Goal: Navigation & Orientation: Find specific page/section

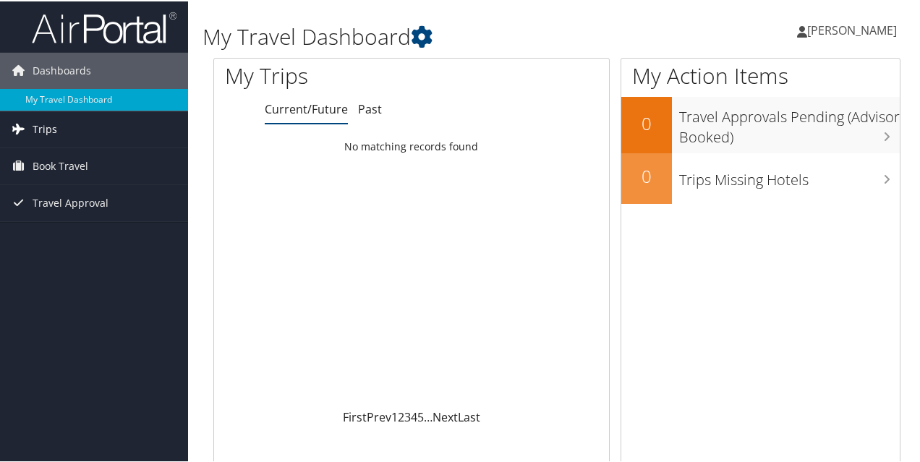
click at [36, 124] on span "Trips" at bounding box center [45, 128] width 25 height 36
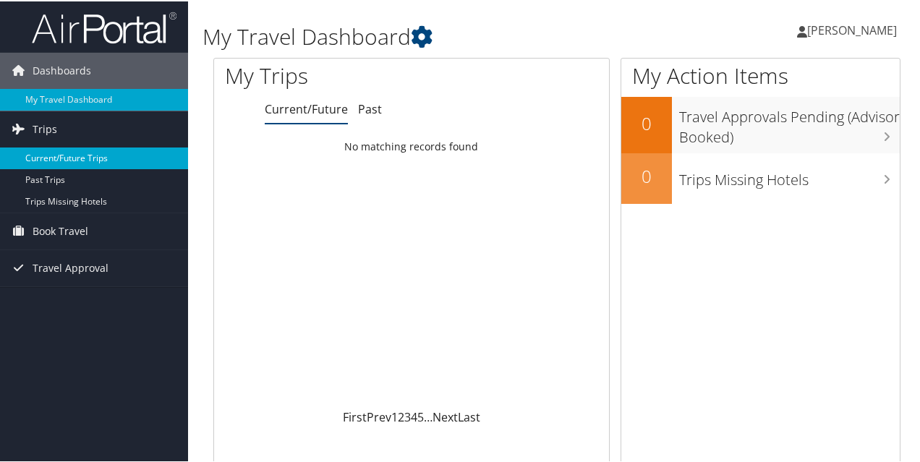
click at [56, 162] on link "Current/Future Trips" at bounding box center [94, 157] width 188 height 22
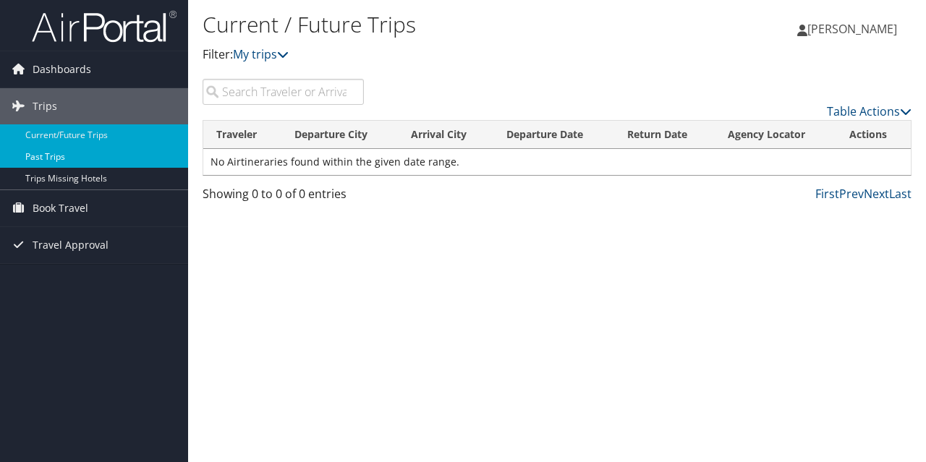
click at [44, 158] on link "Past Trips" at bounding box center [94, 157] width 188 height 22
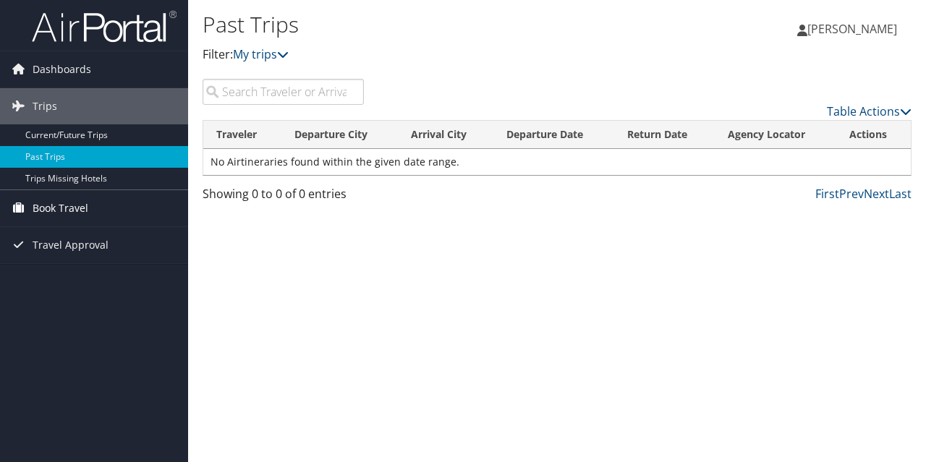
click at [40, 218] on span "Book Travel" at bounding box center [61, 208] width 56 height 36
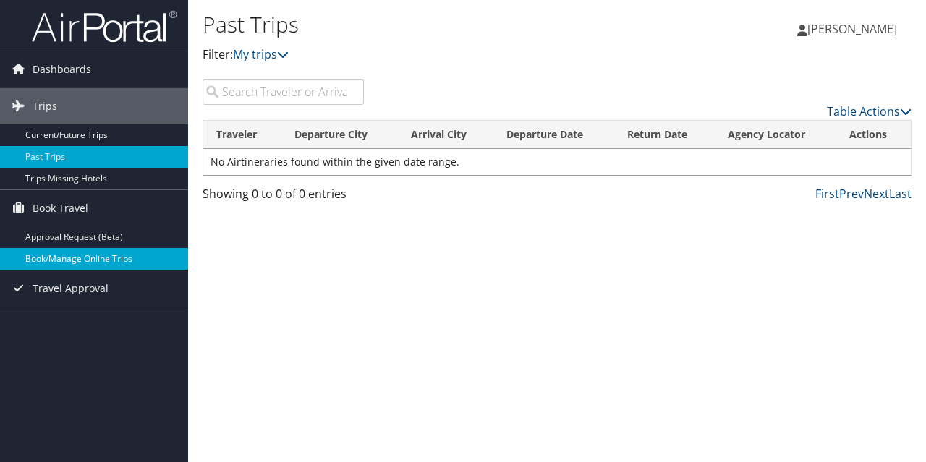
click at [54, 257] on link "Book/Manage Online Trips" at bounding box center [94, 259] width 188 height 22
